Goal: Information Seeking & Learning: Learn about a topic

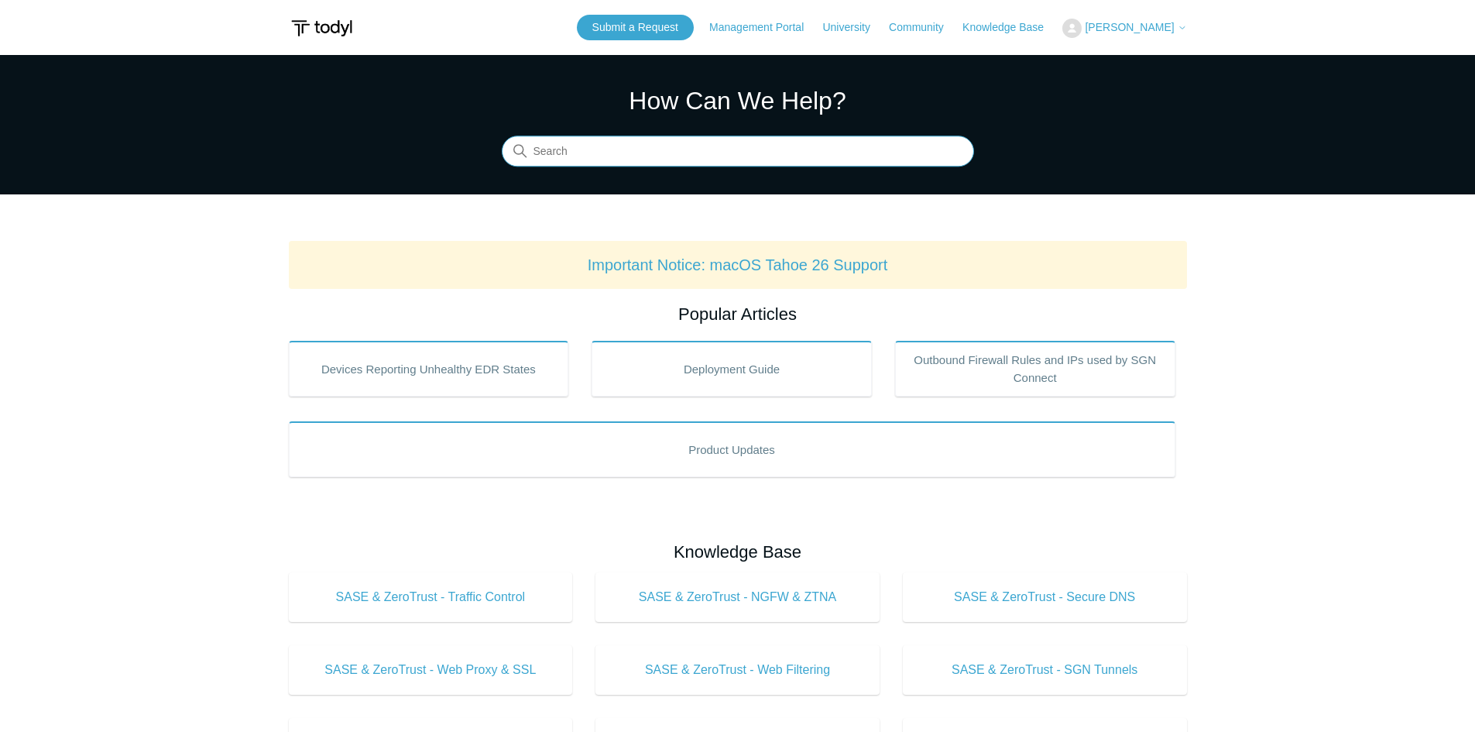
click at [627, 142] on input "Search" at bounding box center [738, 151] width 472 height 31
type input "cant update dll"
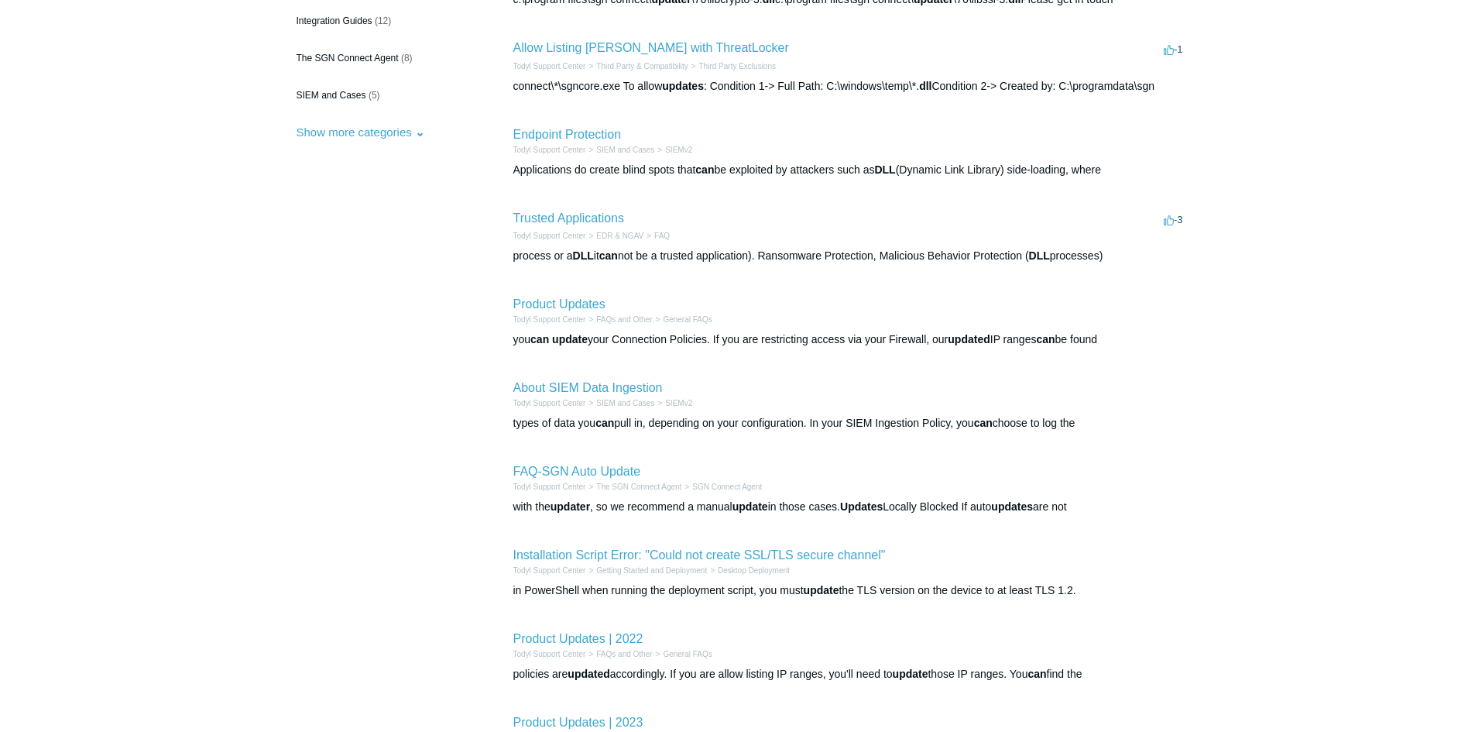
scroll to position [232, 0]
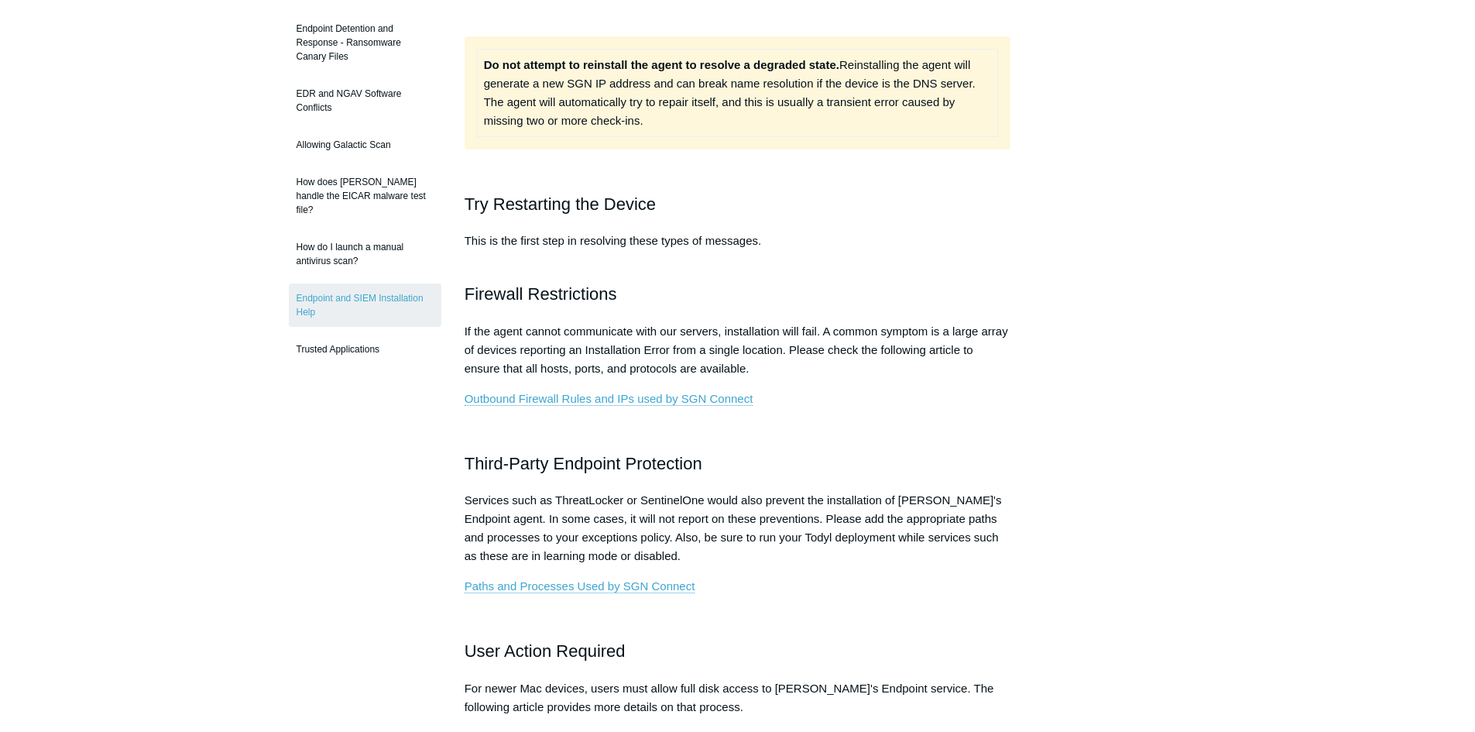
scroll to position [620, 0]
